Goal: Transaction & Acquisition: Purchase product/service

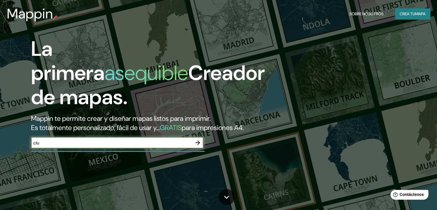
type input "ciu"
drag, startPoint x: 154, startPoint y: 153, endPoint x: 19, endPoint y: 161, distance: 135.7
click at [19, 154] on div "La primera asequible Creador de mapas. Mappin te permite crear y diseñar mapas …" at bounding box center [140, 95] width 263 height 117
paste input "Independencia O 2 Sur, 72960 [GEOGRAPHIC_DATA][PERSON_NAME], [GEOGRAPHIC_DATA]."
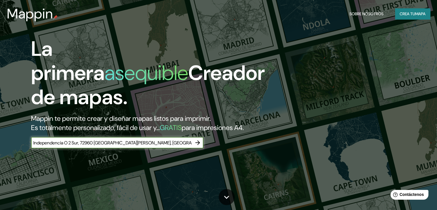
type input "Independencia O 2 Sur, 72960 [GEOGRAPHIC_DATA][PERSON_NAME], [GEOGRAPHIC_DATA]."
click at [197, 146] on icon "button" at bounding box center [197, 142] width 7 height 7
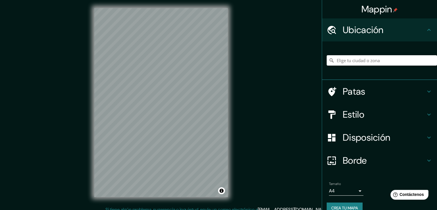
scroll to position [7, 0]
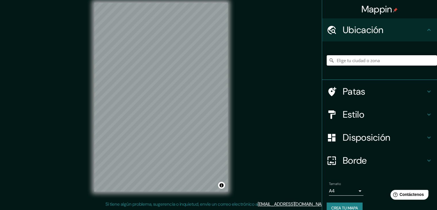
click at [377, 58] on input "Elige tu ciudad o zona" at bounding box center [382, 60] width 110 height 10
paste input "Independencia O 2 Sur, 72960 [GEOGRAPHIC_DATA][PERSON_NAME], [GEOGRAPHIC_DATA]."
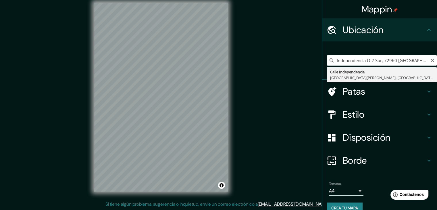
type input "[GEOGRAPHIC_DATA][PERSON_NAME], [GEOGRAPHIC_DATA], [GEOGRAPHIC_DATA]"
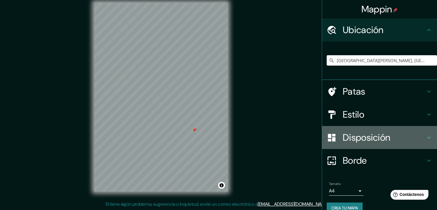
click at [361, 133] on font "Disposición" at bounding box center [366, 137] width 47 height 12
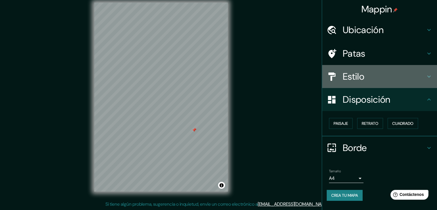
click at [364, 79] on font "Estilo" at bounding box center [354, 76] width 22 height 12
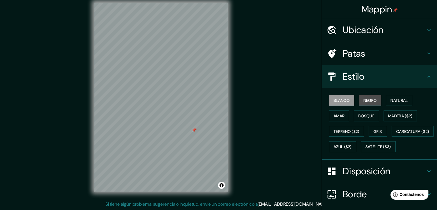
click at [366, 96] on button "Negro" at bounding box center [370, 100] width 23 height 11
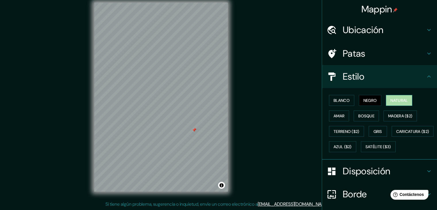
click at [396, 99] on font "Natural" at bounding box center [399, 100] width 17 height 5
click at [334, 116] on font "Amar" at bounding box center [339, 115] width 11 height 5
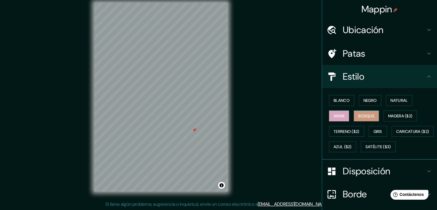
click at [366, 110] on button "Bosque" at bounding box center [366, 115] width 25 height 11
click at [394, 97] on font "Natural" at bounding box center [399, 100] width 17 height 7
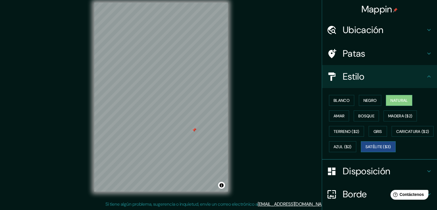
click at [366, 150] on font "Satélite ($3)" at bounding box center [379, 146] width 26 height 7
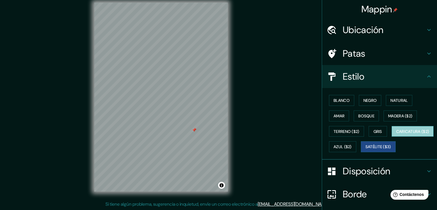
click at [392, 137] on button "Caricatura ($2)" at bounding box center [413, 131] width 42 height 11
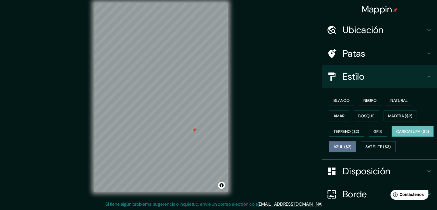
click at [352, 144] on font "Azul ($2)" at bounding box center [343, 146] width 18 height 5
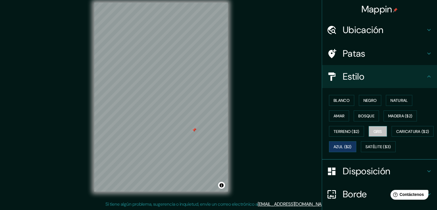
click at [374, 130] on font "Gris" at bounding box center [378, 131] width 9 height 5
click at [353, 131] on font "Terreno ($2)" at bounding box center [347, 131] width 26 height 5
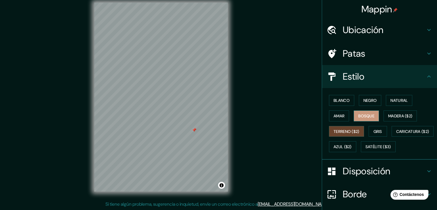
click at [365, 117] on font "Bosque" at bounding box center [367, 115] width 16 height 5
click at [403, 111] on button "Madera ($2)" at bounding box center [400, 115] width 33 height 11
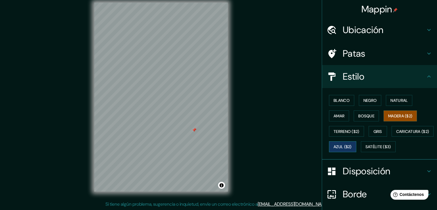
click at [352, 144] on font "Azul ($2)" at bounding box center [343, 146] width 18 height 5
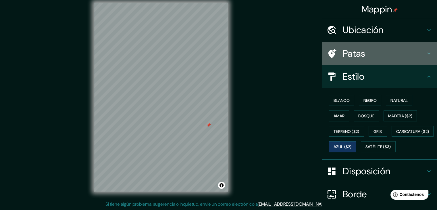
click at [362, 56] on h4 "Patas" at bounding box center [384, 54] width 83 height 12
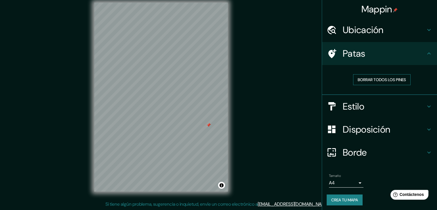
click at [371, 78] on font "Borrar todos los pines" at bounding box center [382, 79] width 48 height 5
click at [370, 129] on font "Disposición" at bounding box center [366, 129] width 47 height 12
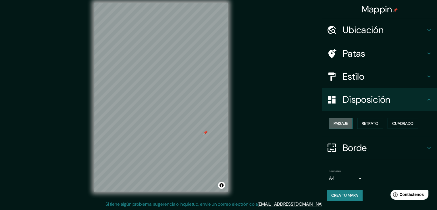
click at [341, 121] on font "Paisaje" at bounding box center [341, 123] width 14 height 5
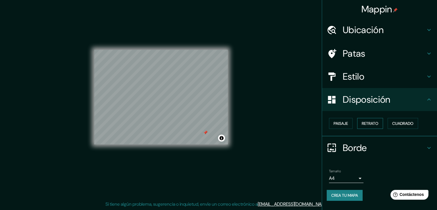
click at [365, 121] on font "Retrato" at bounding box center [370, 123] width 17 height 5
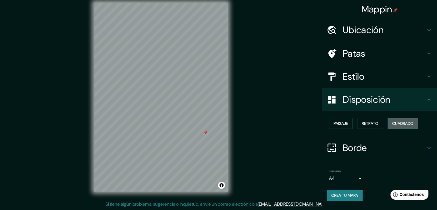
click at [406, 120] on font "Cuadrado" at bounding box center [403, 123] width 21 height 7
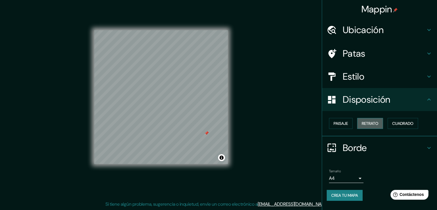
click at [375, 122] on font "Retrato" at bounding box center [370, 123] width 17 height 5
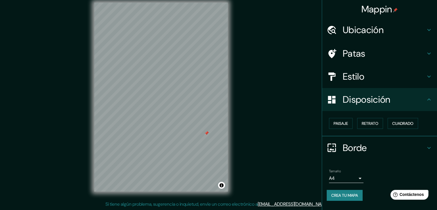
click at [378, 78] on h4 "Estilo" at bounding box center [384, 77] width 83 height 12
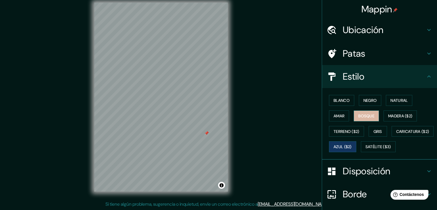
click at [364, 117] on font "Bosque" at bounding box center [367, 115] width 16 height 5
click at [339, 116] on font "Amar" at bounding box center [339, 115] width 11 height 5
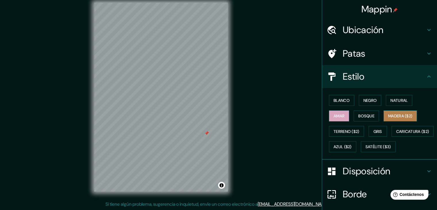
click at [394, 116] on font "Madera ($2)" at bounding box center [401, 115] width 24 height 5
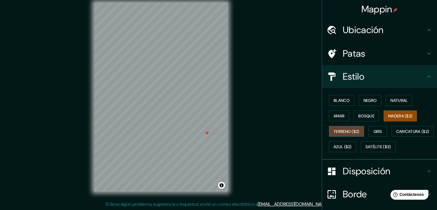
click at [348, 131] on font "Terreno ($2)" at bounding box center [347, 131] width 26 height 5
click at [366, 150] on font "Satélite ($3)" at bounding box center [379, 146] width 26 height 5
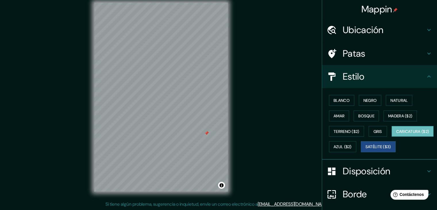
click at [397, 134] on font "Caricatura ($2)" at bounding box center [413, 131] width 33 height 5
click at [352, 147] on font "Azul ($2)" at bounding box center [343, 146] width 18 height 5
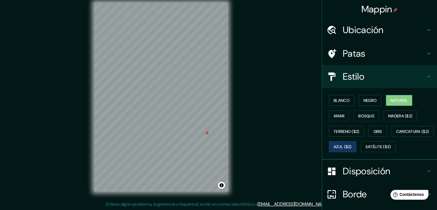
click at [392, 100] on font "Natural" at bounding box center [399, 100] width 17 height 5
click at [376, 100] on button "Negro" at bounding box center [370, 100] width 23 height 11
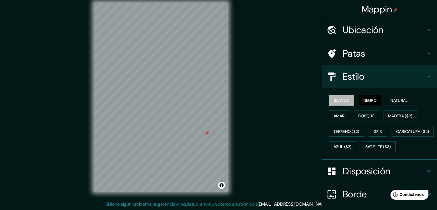
click at [344, 100] on font "Blanco" at bounding box center [342, 100] width 16 height 5
click at [412, 102] on div "Blanco Negro Natural Amar Bosque Madera ($2) Terreno ($2) Gris Caricatura ($2) …" at bounding box center [382, 124] width 110 height 62
click at [402, 100] on font "Natural" at bounding box center [399, 100] width 17 height 5
